Goal: Book appointment/travel/reservation

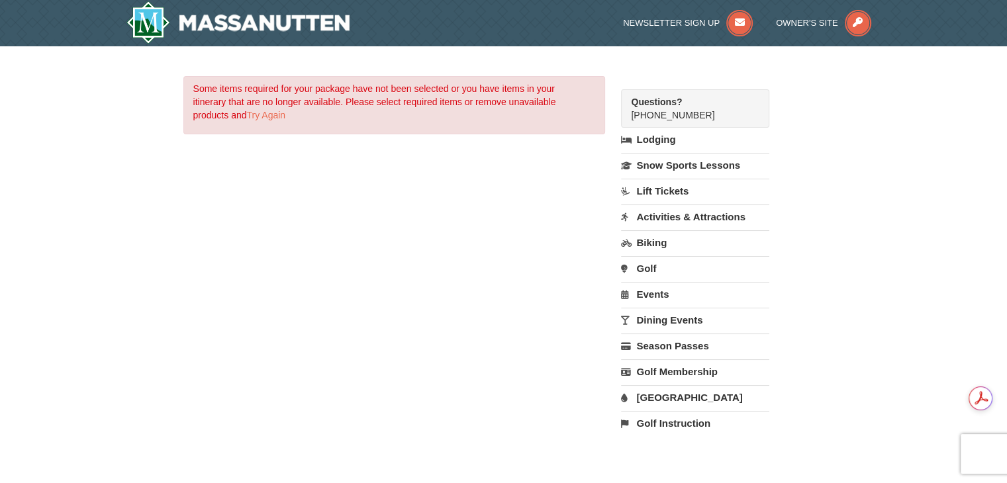
click at [648, 290] on link "Events" at bounding box center [695, 294] width 148 height 24
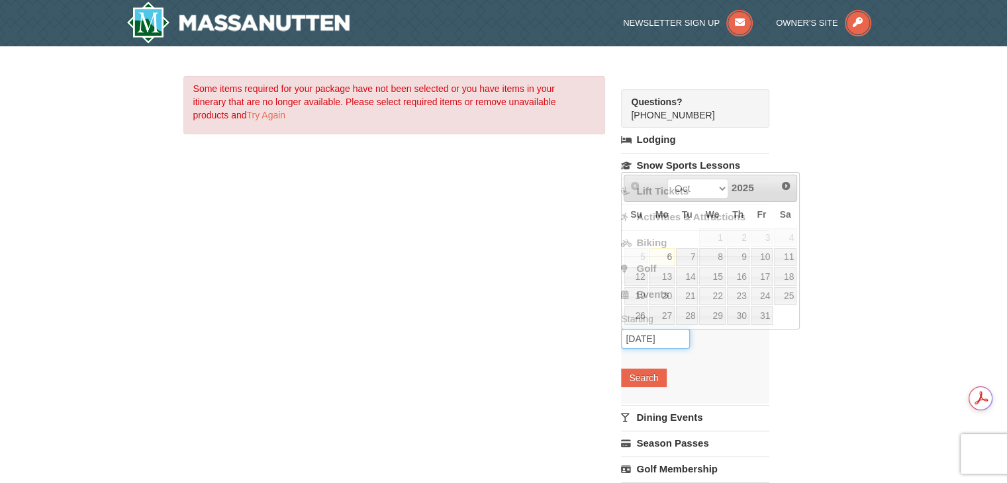
click at [643, 342] on input "[DATE]" at bounding box center [655, 339] width 69 height 20
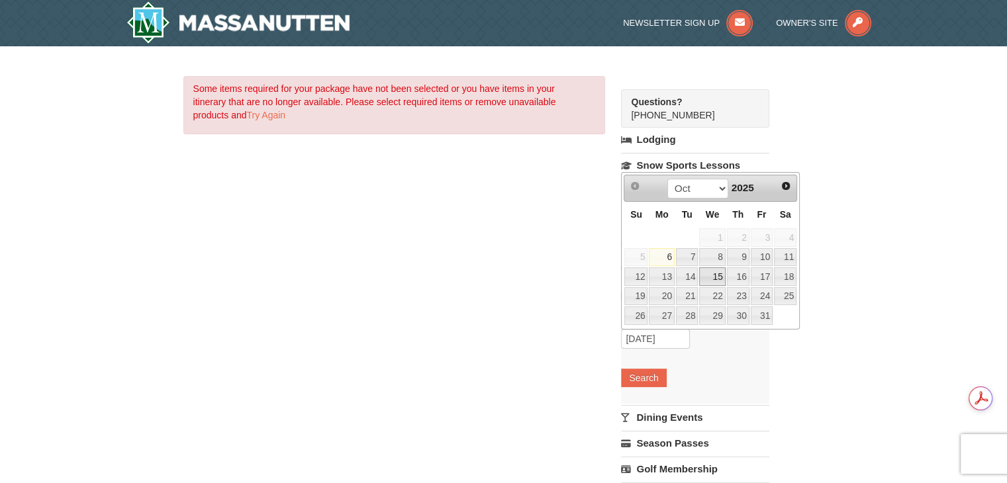
click at [712, 277] on link "15" at bounding box center [712, 276] width 26 height 19
type input "[DATE]"
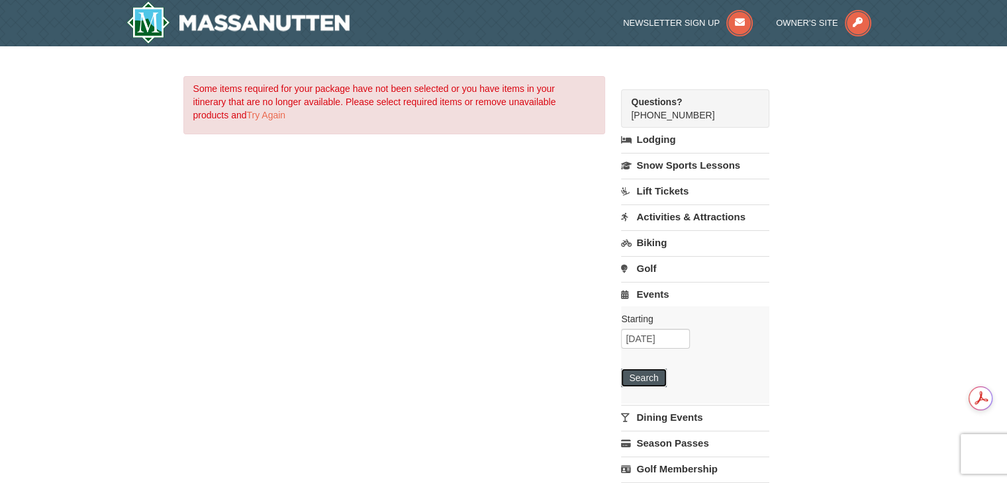
click at [638, 379] on button "Search" at bounding box center [643, 378] width 45 height 19
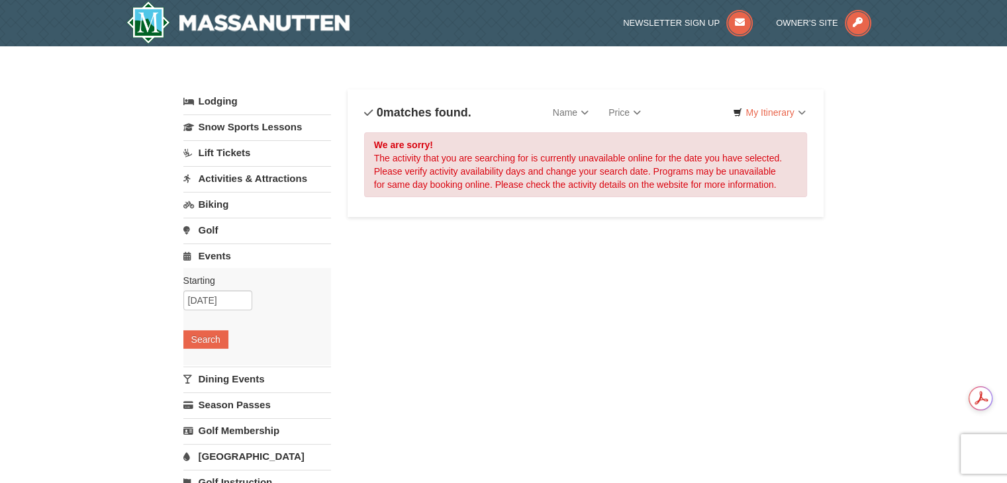
click at [217, 175] on link "Activities & Attractions" at bounding box center [257, 178] width 148 height 24
click at [205, 261] on button "Search" at bounding box center [205, 262] width 45 height 19
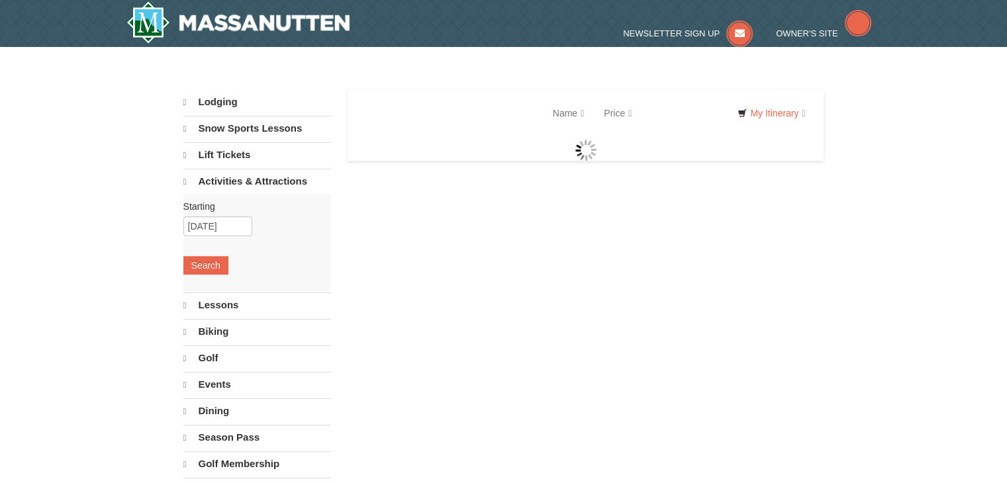
select select "10"
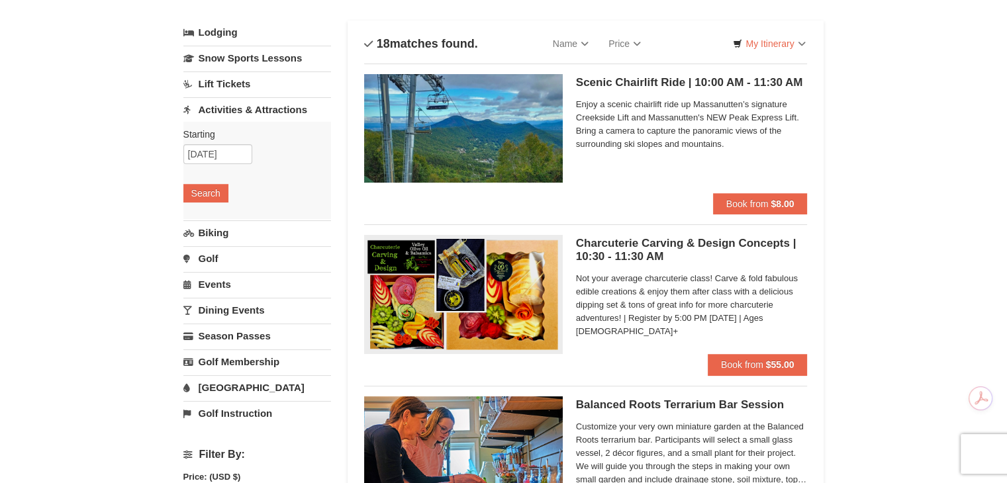
scroll to position [54, 0]
